Goal: Information Seeking & Learning: Learn about a topic

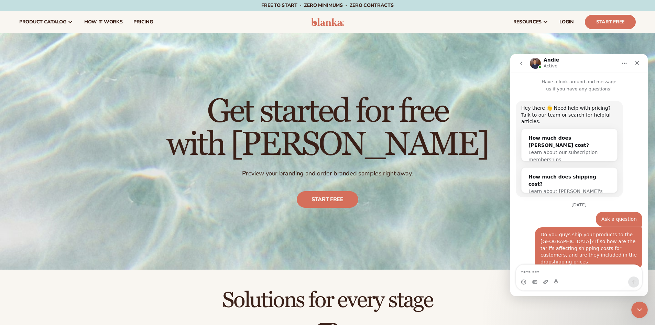
scroll to position [255, 0]
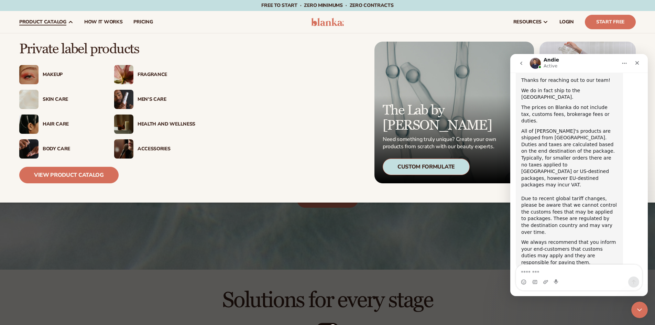
click at [55, 74] on div "Makeup" at bounding box center [72, 75] width 58 height 6
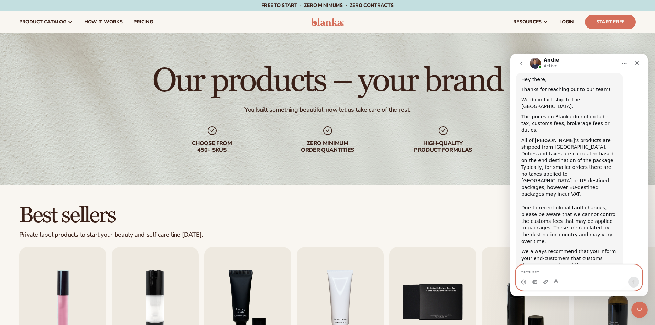
scroll to position [255, 0]
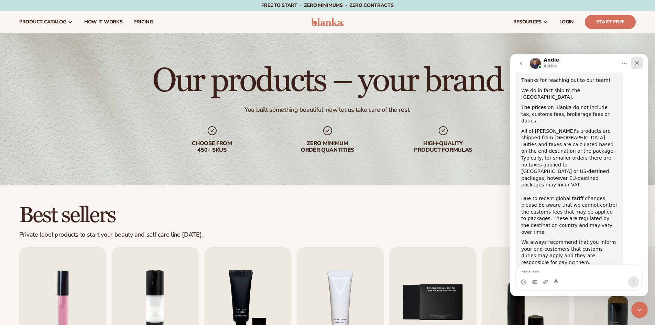
click at [637, 64] on icon "Close" at bounding box center [636, 62] width 5 height 5
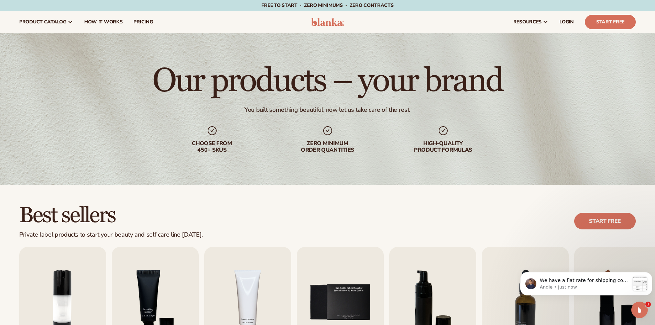
scroll to position [390, 0]
click at [637, 310] on icon "Open Intercom Messenger" at bounding box center [638, 308] width 11 height 11
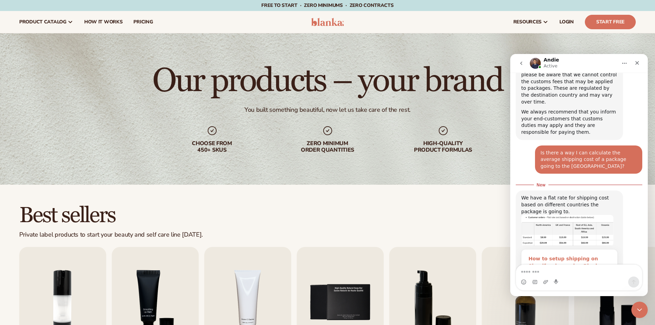
scroll to position [401, 0]
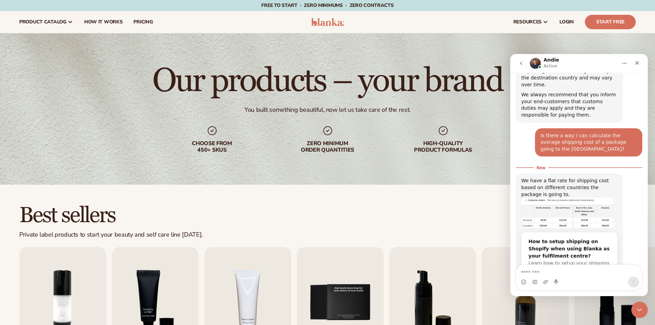
click at [408, 208] on div "Best sellers Private label products to start your beauty and self care line tod…" at bounding box center [327, 221] width 616 height 35
click at [641, 60] on div "Close" at bounding box center [636, 63] width 12 height 12
